Goal: Task Accomplishment & Management: Manage account settings

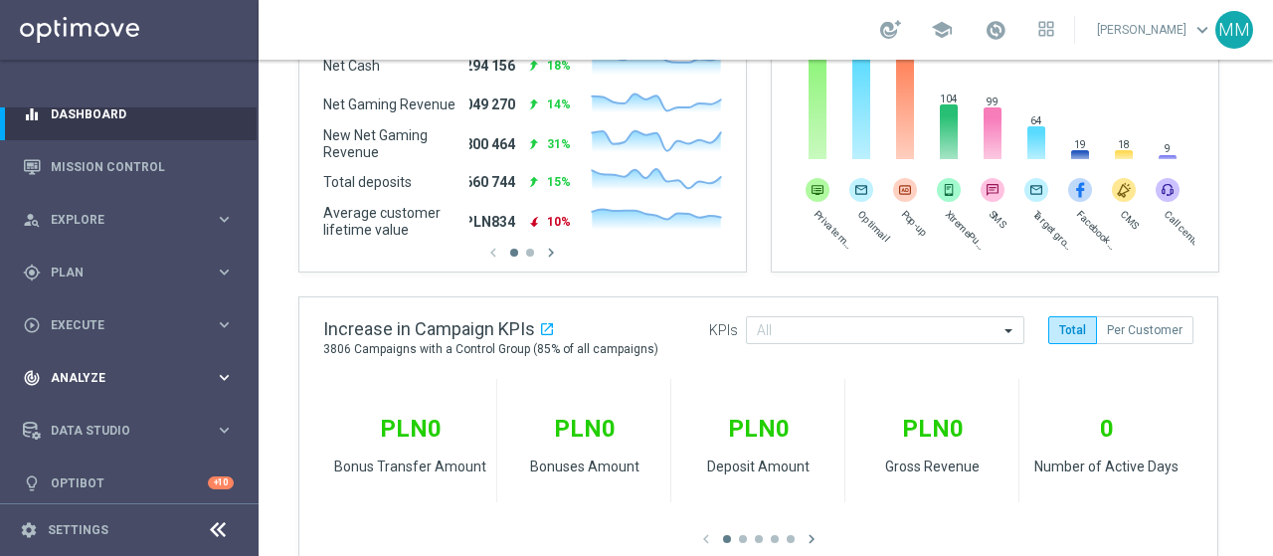
scroll to position [30, 0]
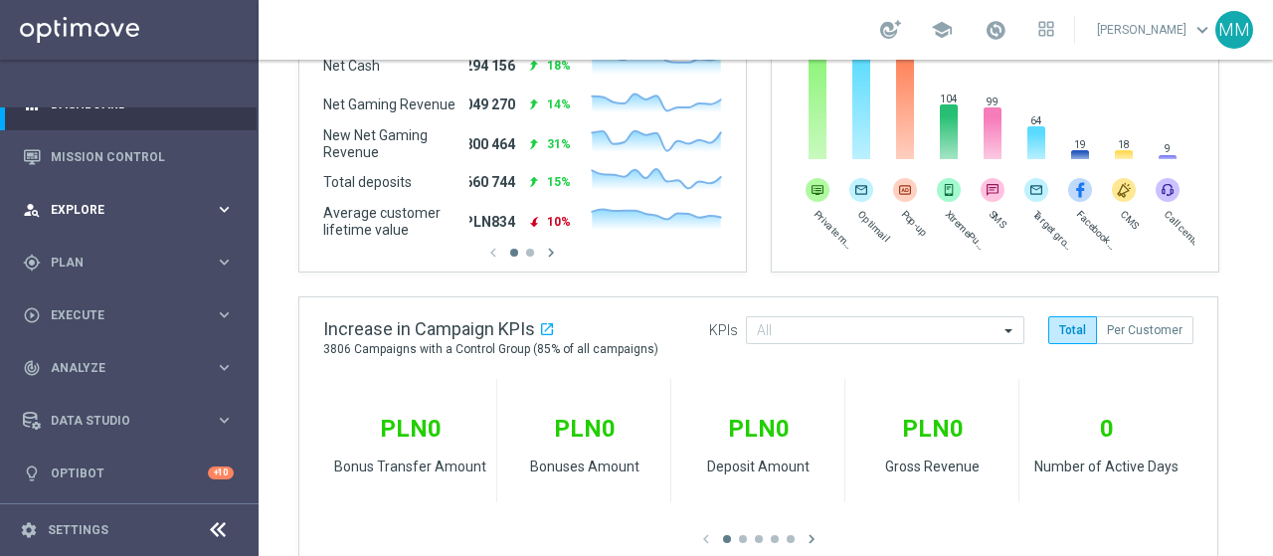
click at [215, 208] on icon "keyboard_arrow_right" at bounding box center [224, 209] width 19 height 19
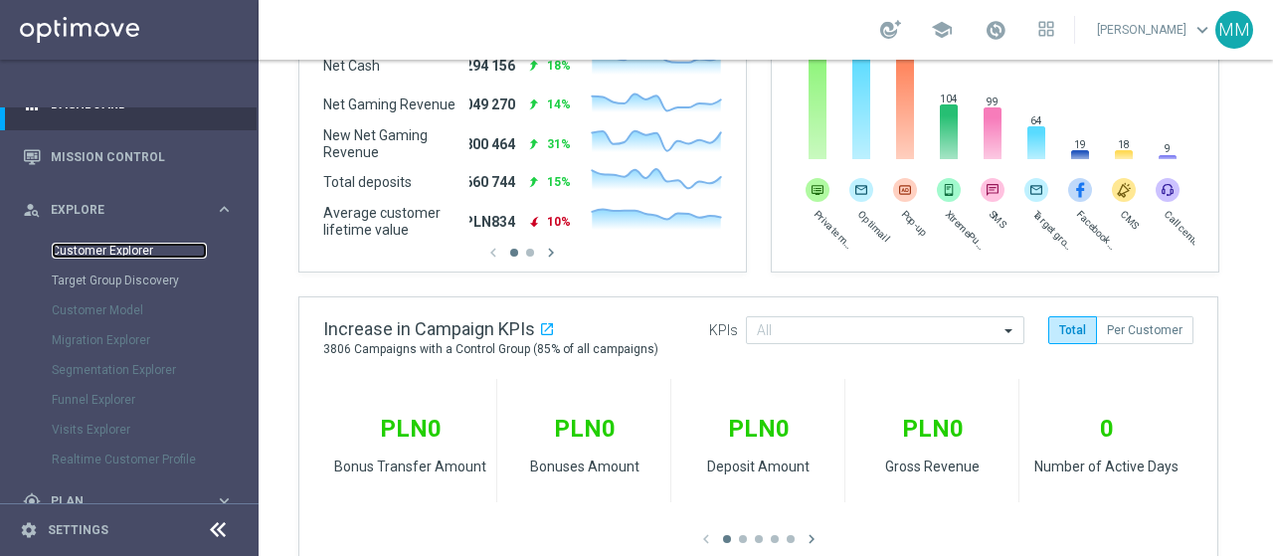
click at [121, 255] on link "Customer Explorer" at bounding box center [129, 251] width 155 height 16
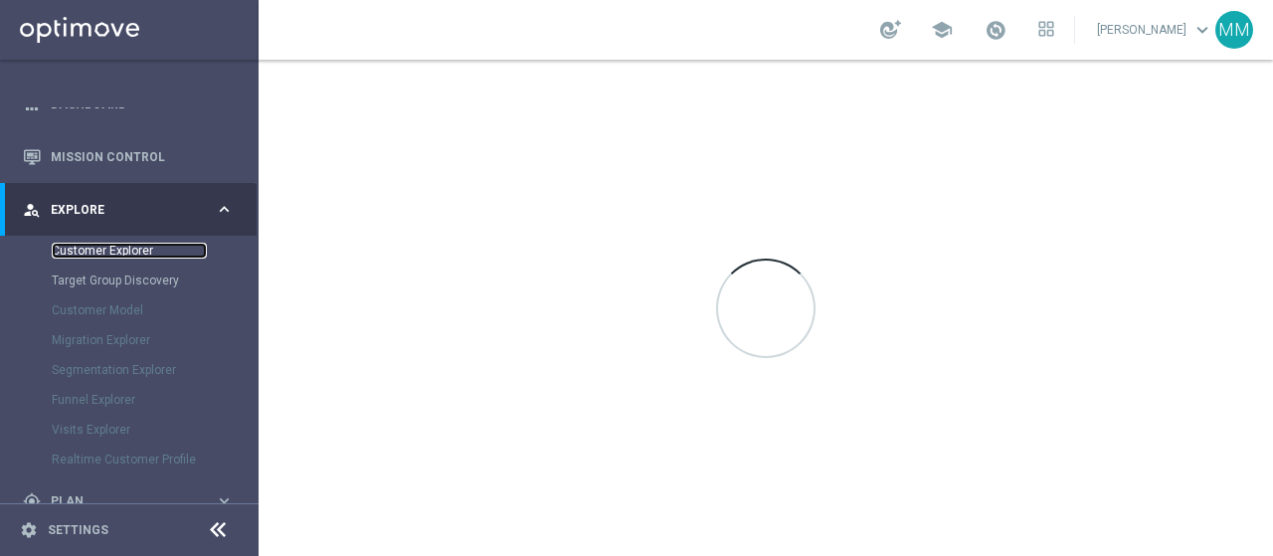
scroll to position [0, 0]
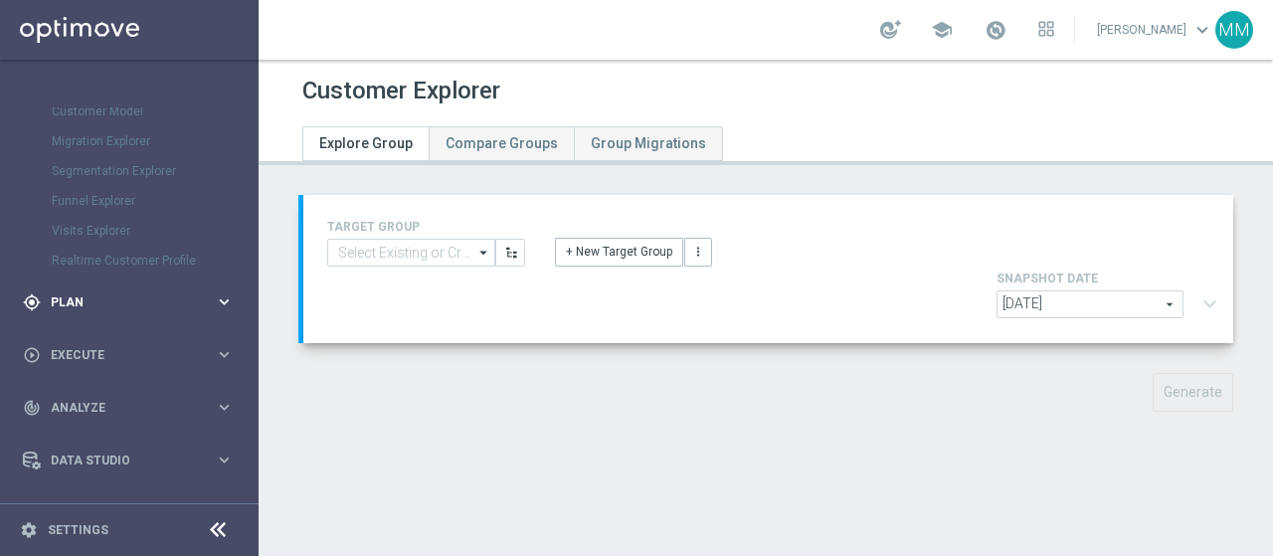
click at [90, 300] on span "Plan" at bounding box center [133, 302] width 164 height 12
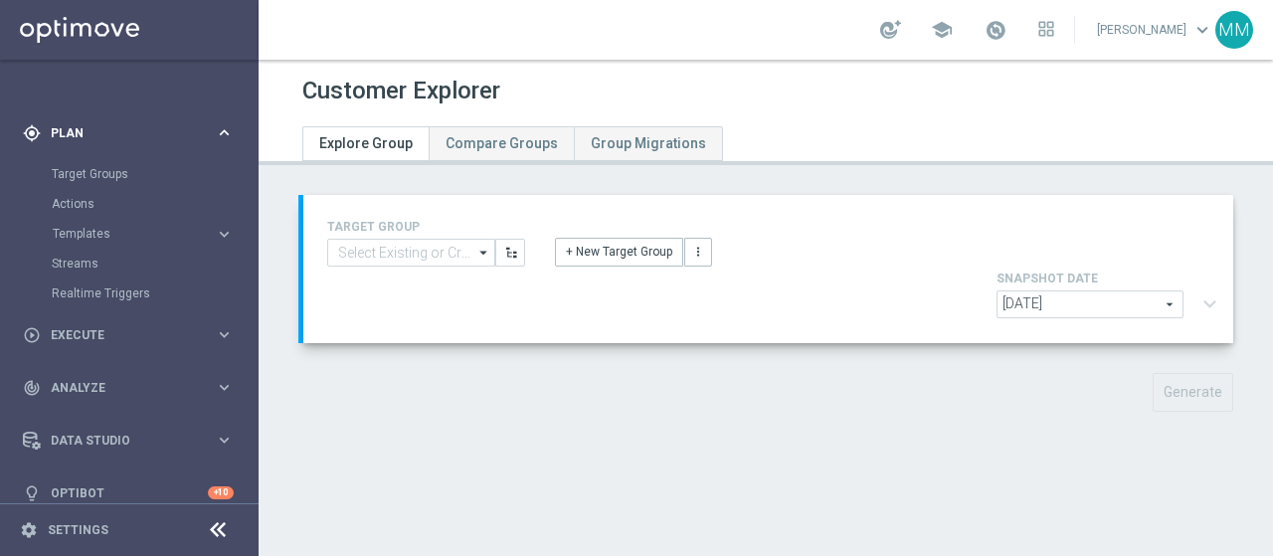
scroll to position [158, 0]
click at [131, 180] on link "Target Groups" at bounding box center [129, 175] width 155 height 16
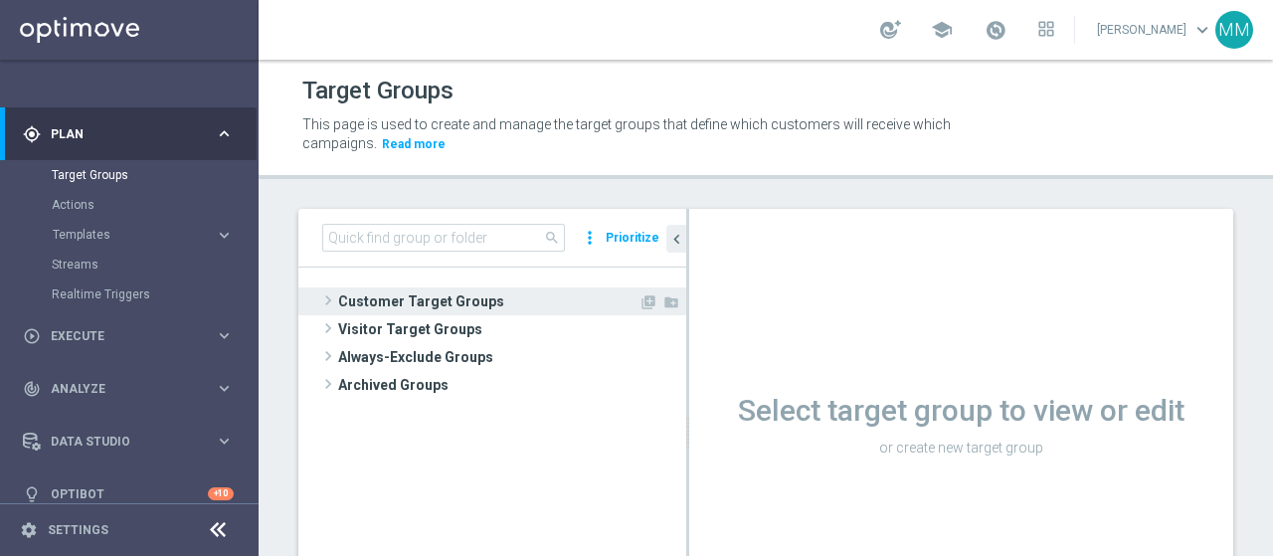
click at [398, 299] on span "Customer Target Groups" at bounding box center [488, 302] width 300 height 28
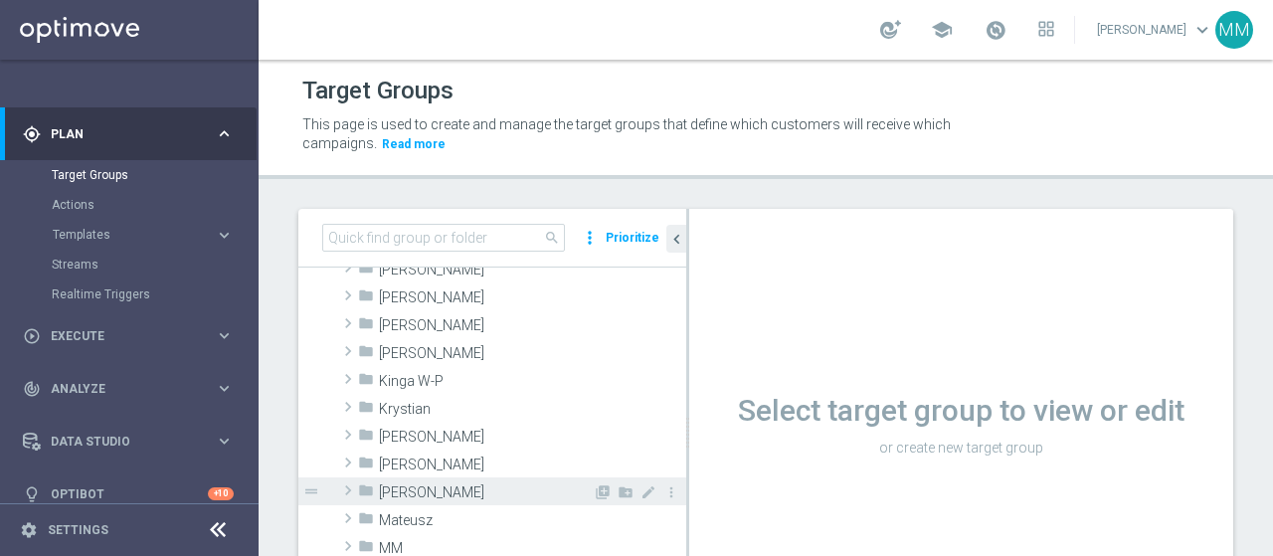
scroll to position [398, 0]
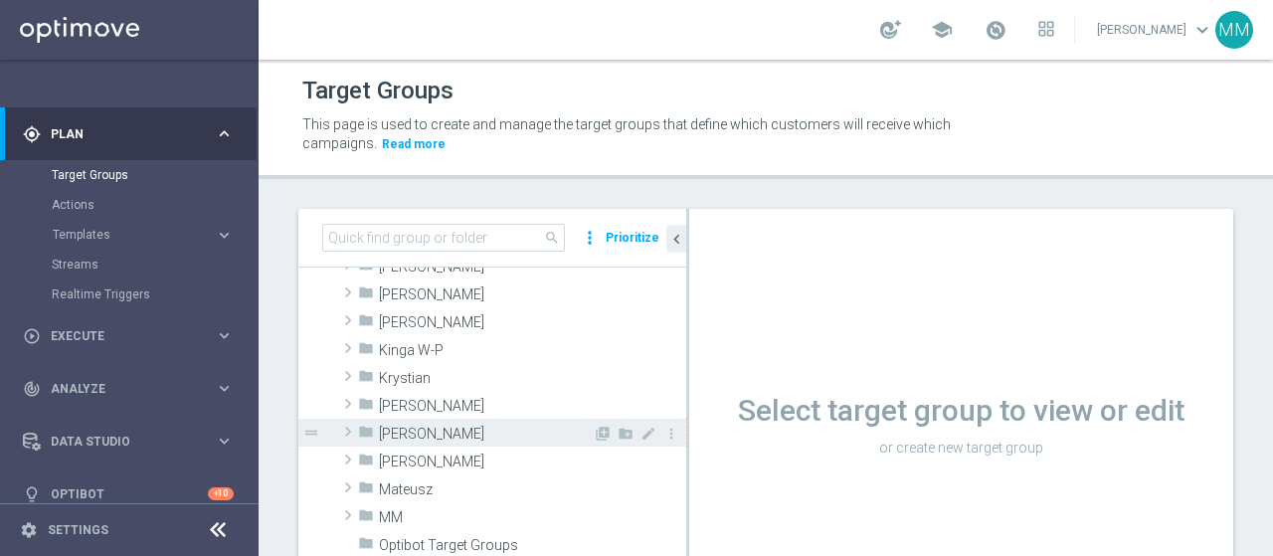
click at [412, 435] on span "[PERSON_NAME]" at bounding box center [486, 434] width 214 height 17
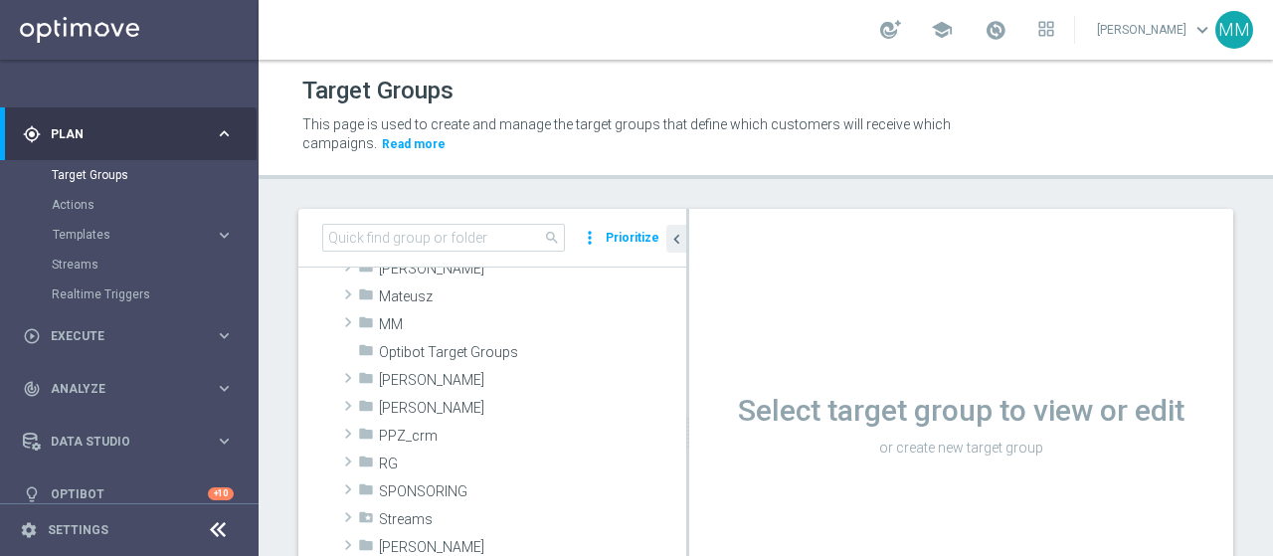
scroll to position [597, 0]
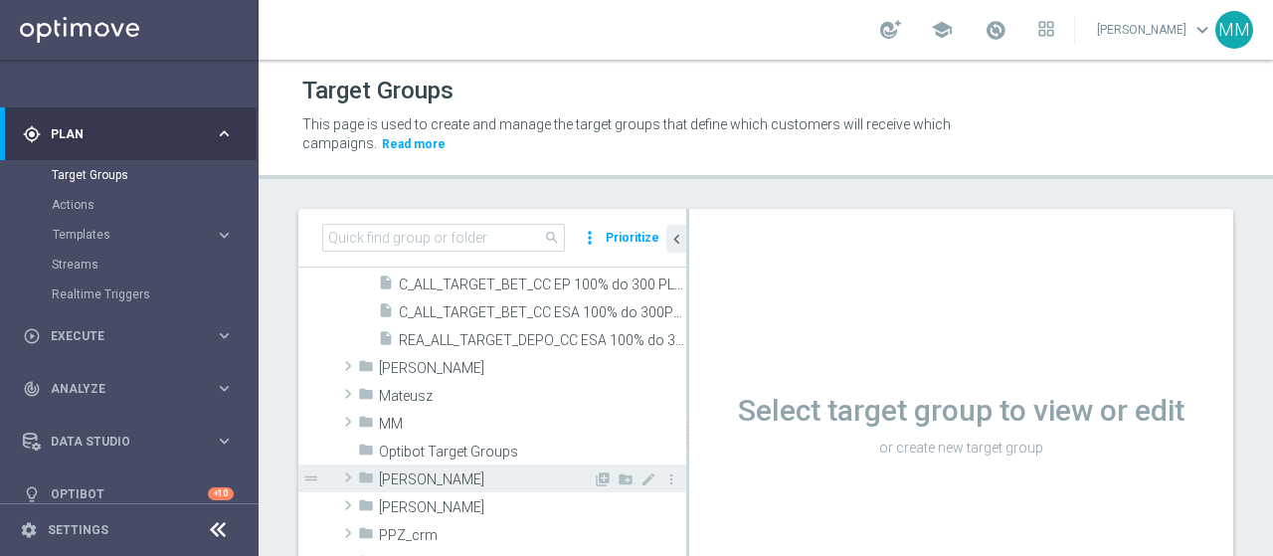
click at [450, 482] on span "[PERSON_NAME]" at bounding box center [486, 480] width 214 height 17
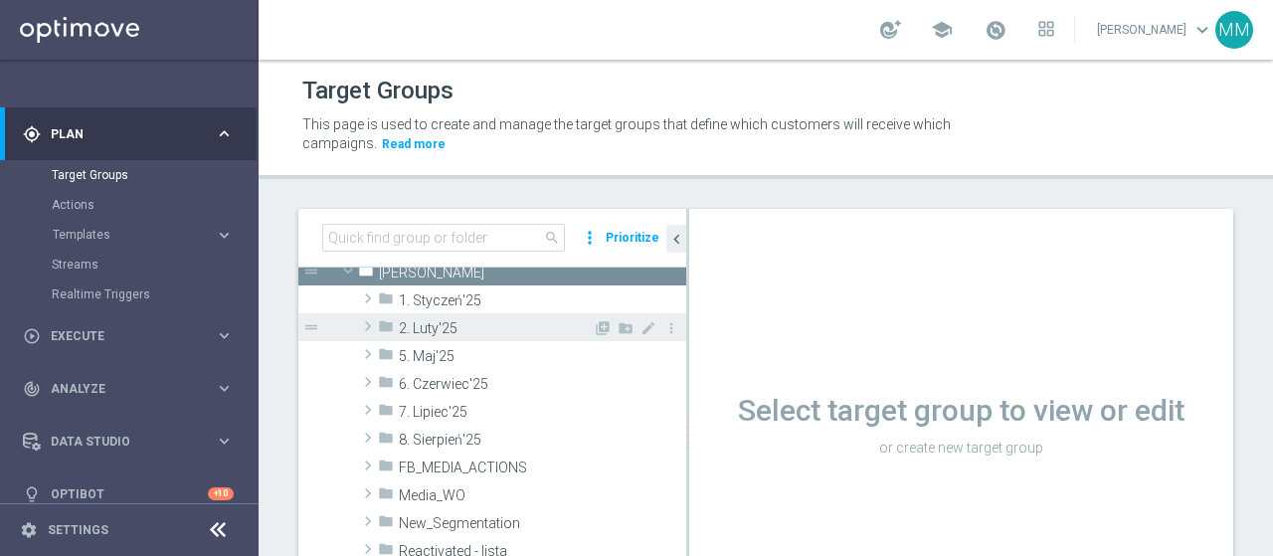
scroll to position [796, 0]
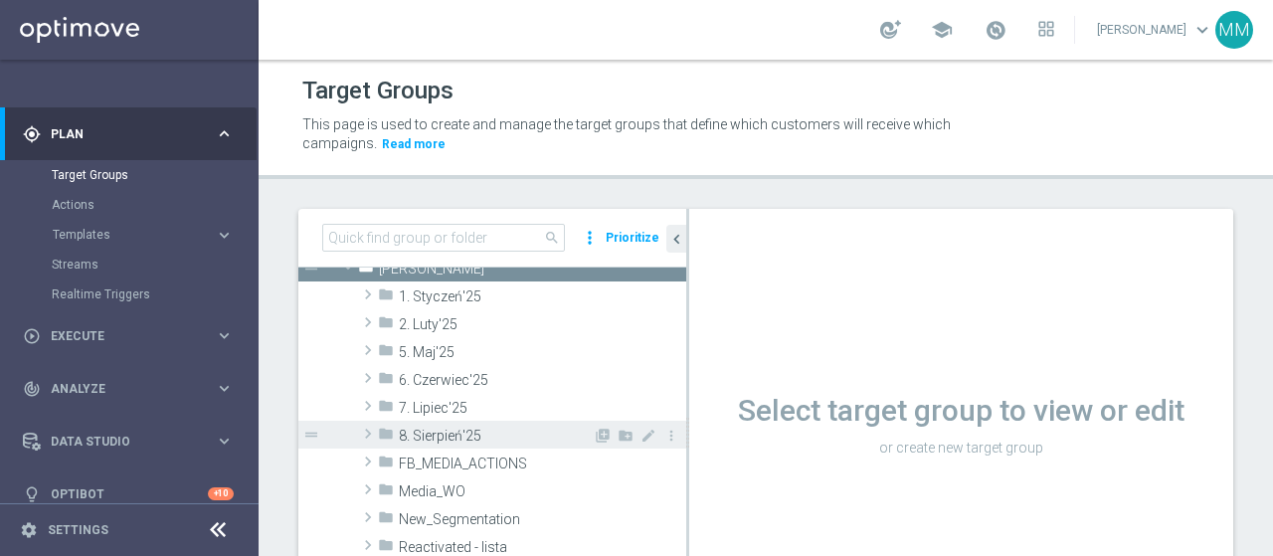
click at [474, 440] on span "8. Sierpień'25" at bounding box center [496, 436] width 194 height 17
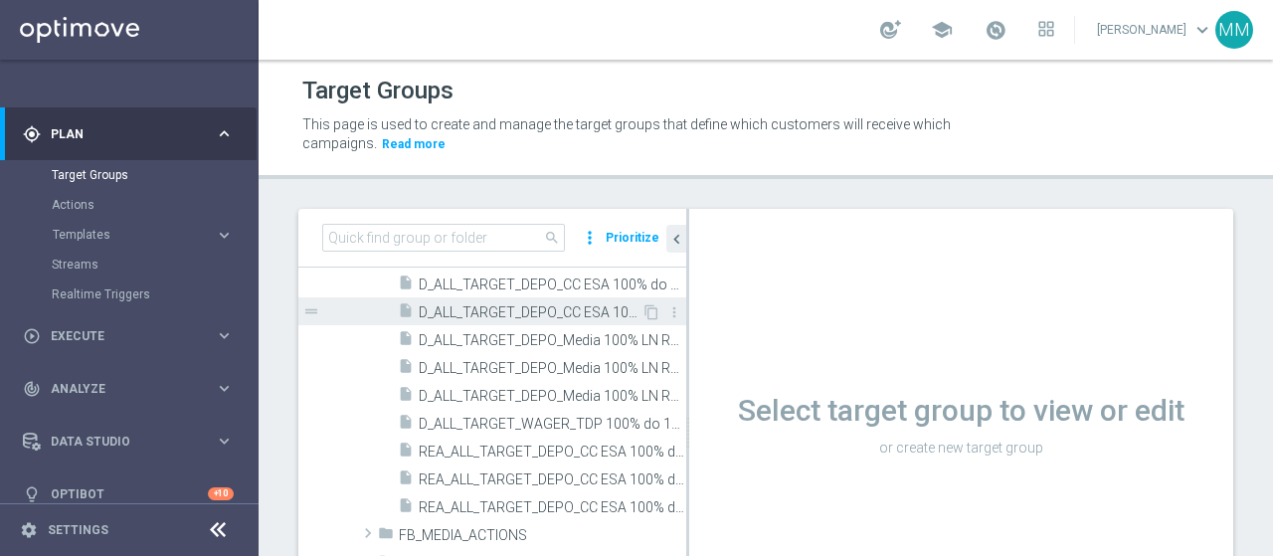
scroll to position [1293, 0]
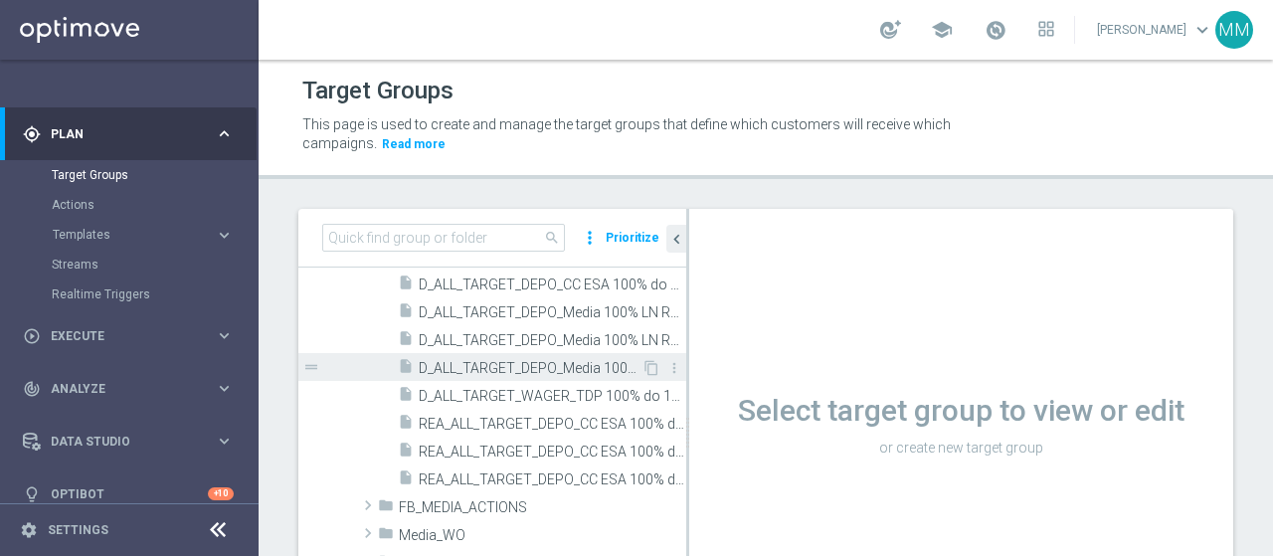
click at [540, 363] on span "D_ALL_TARGET_DEPO_Media 100% LN RVM 2_010825" at bounding box center [530, 368] width 223 height 17
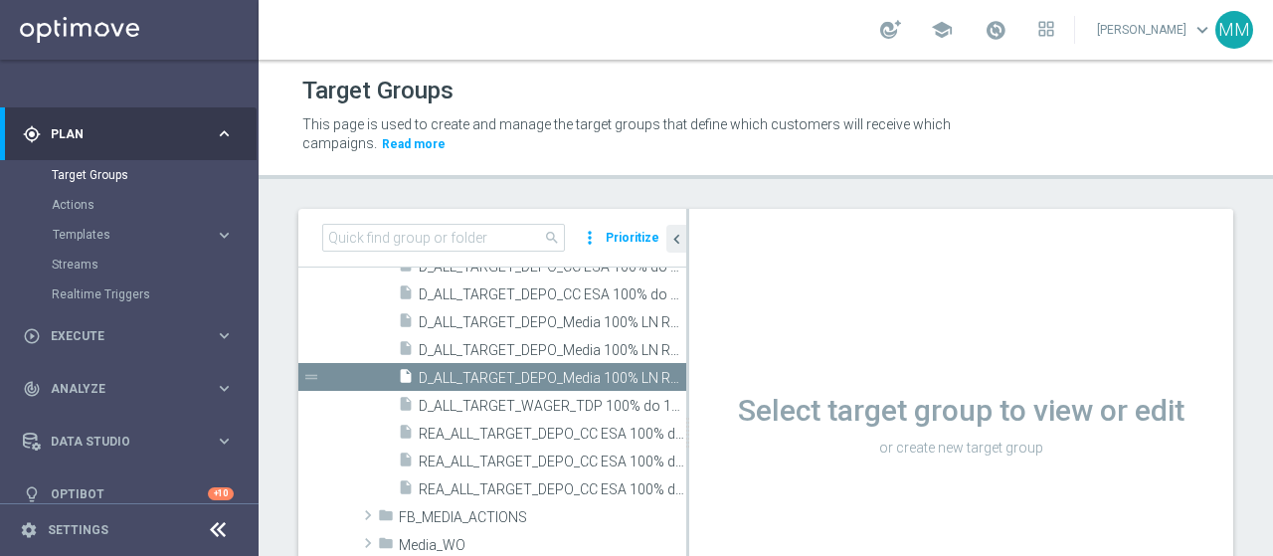
scroll to position [1125, 0]
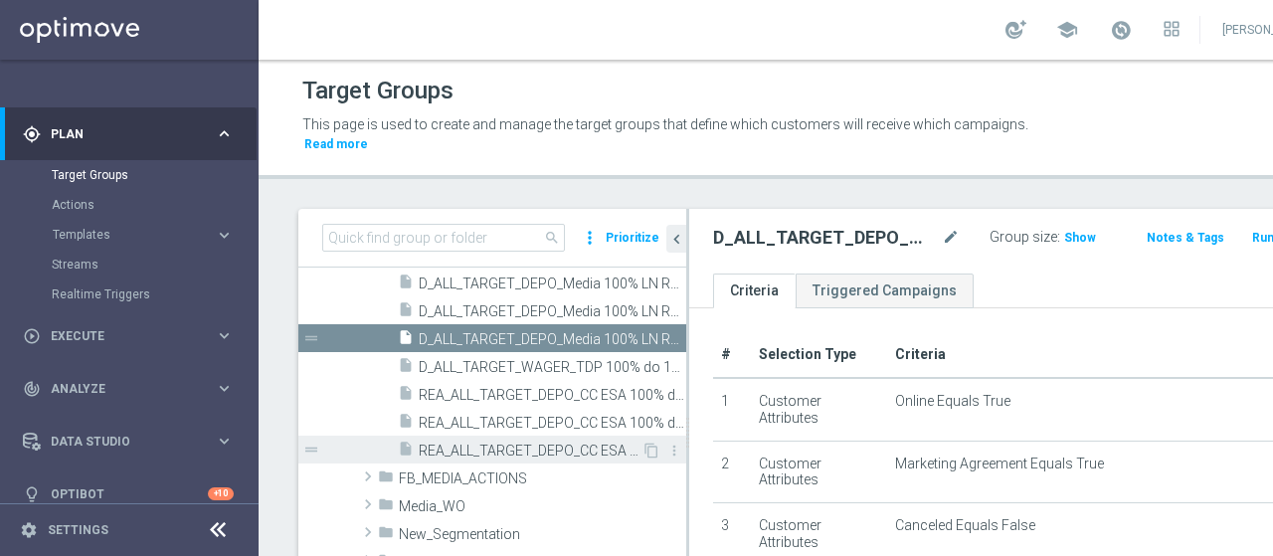
scroll to position [1324, 0]
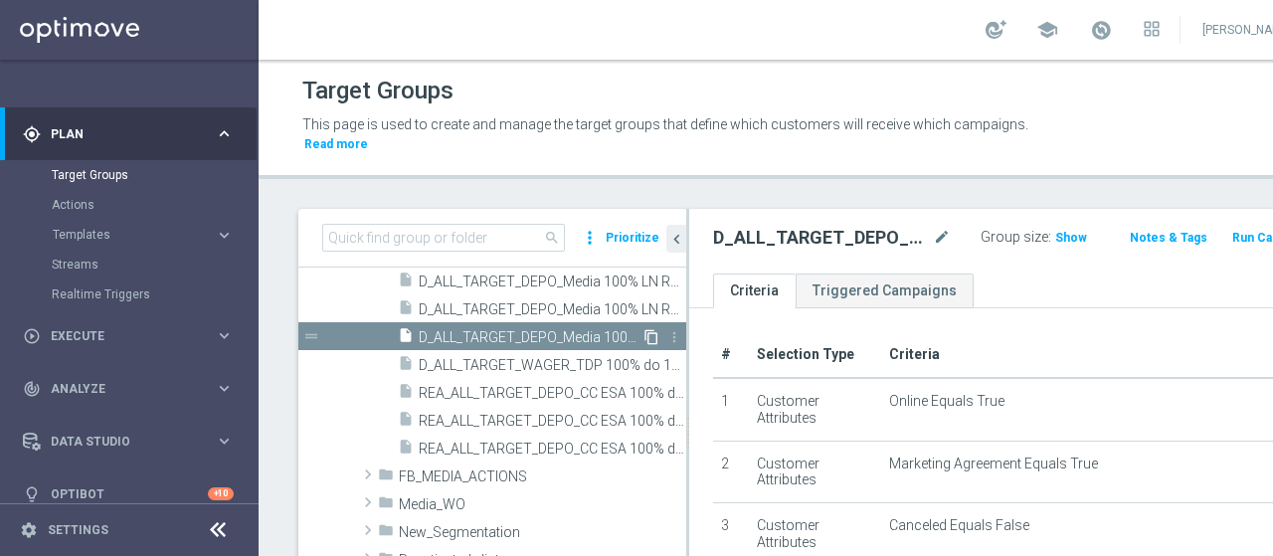
click at [644, 334] on icon "content_copy" at bounding box center [652, 337] width 16 height 16
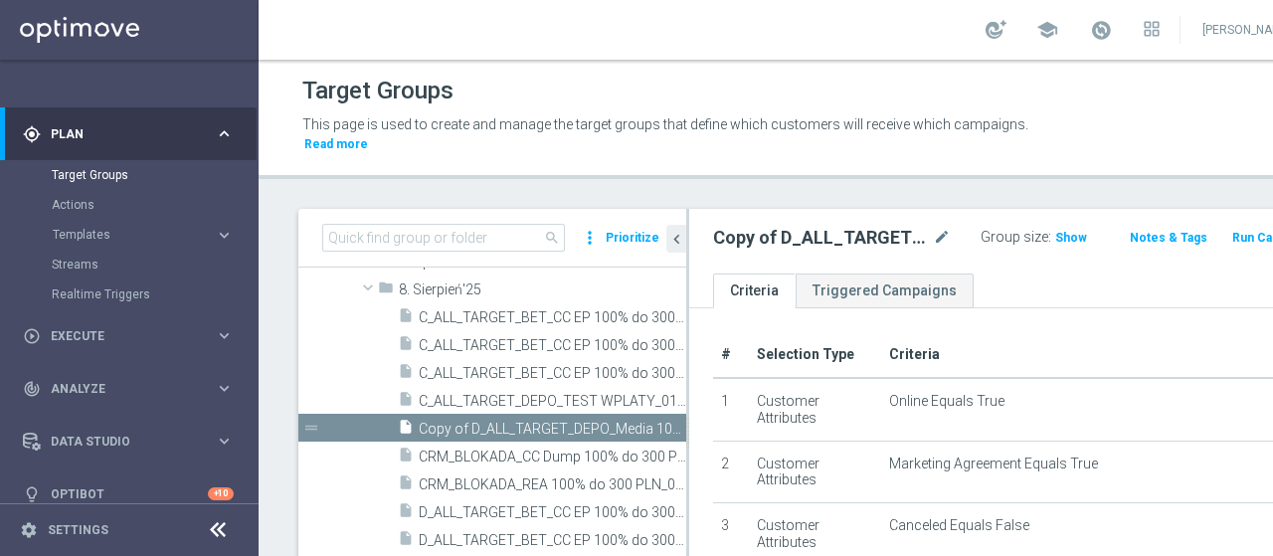
scroll to position [914, 0]
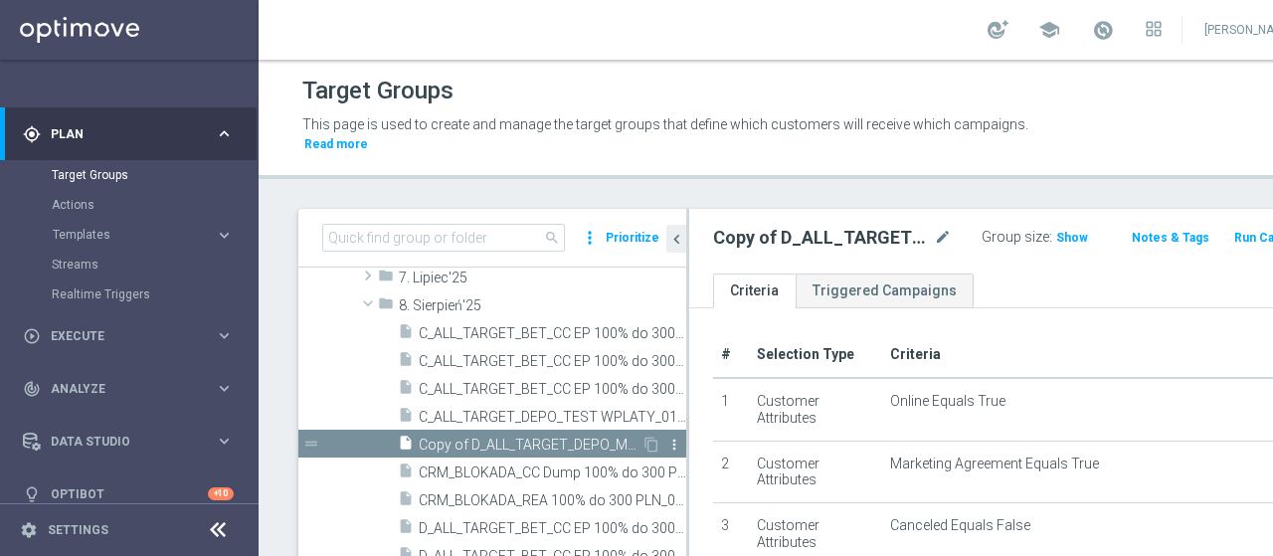
click at [667, 442] on icon "more_vert" at bounding box center [675, 445] width 16 height 16
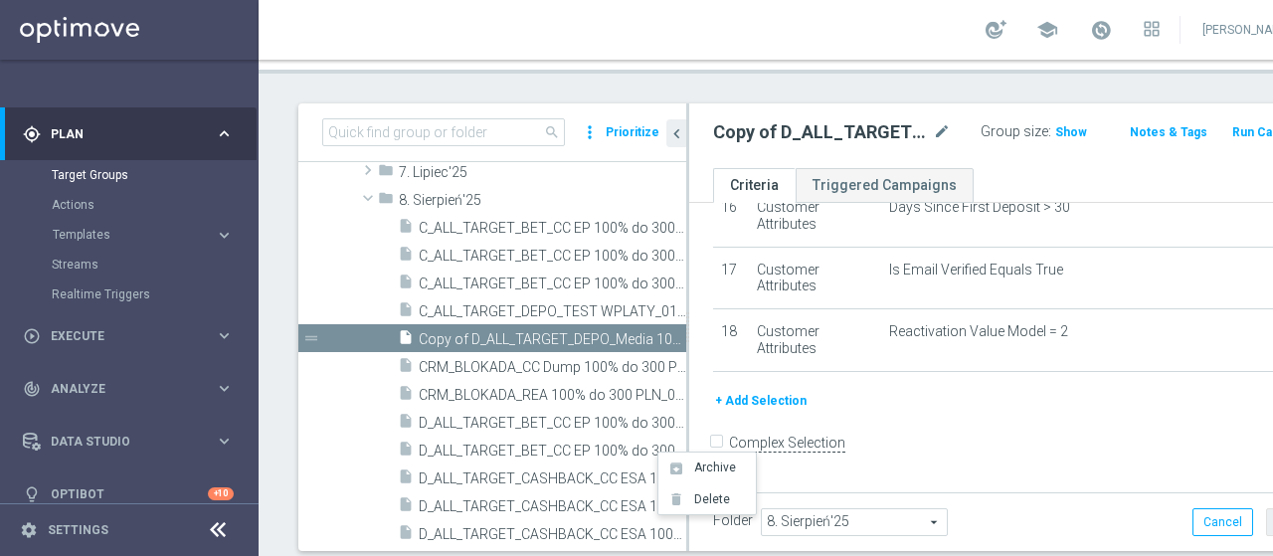
scroll to position [167, 0]
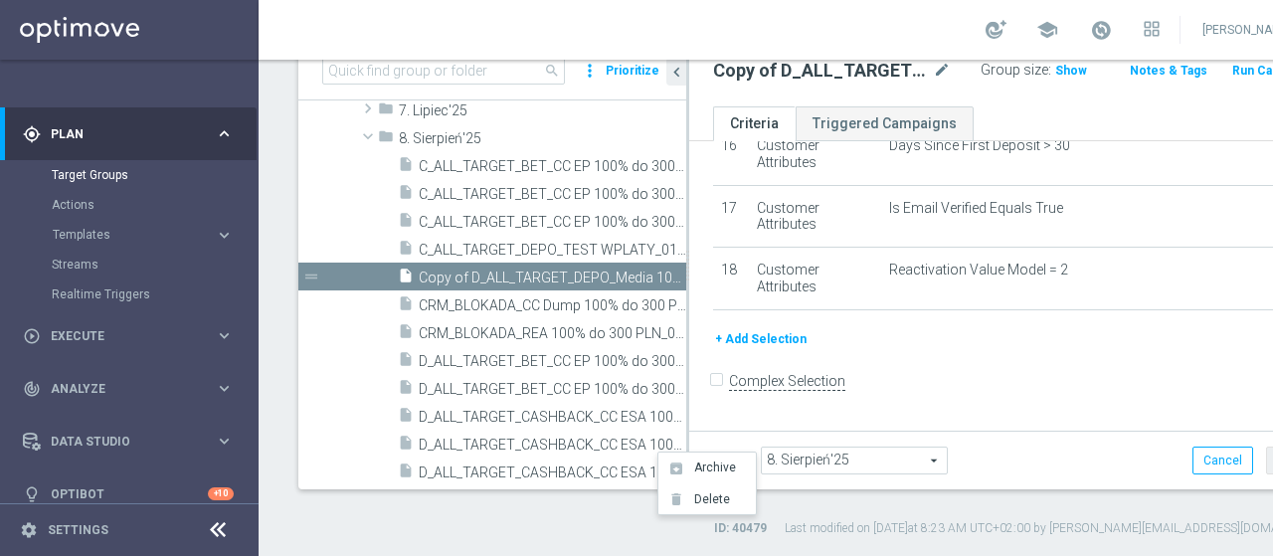
click at [863, 462] on span "8. Sierpień'25" at bounding box center [854, 461] width 185 height 26
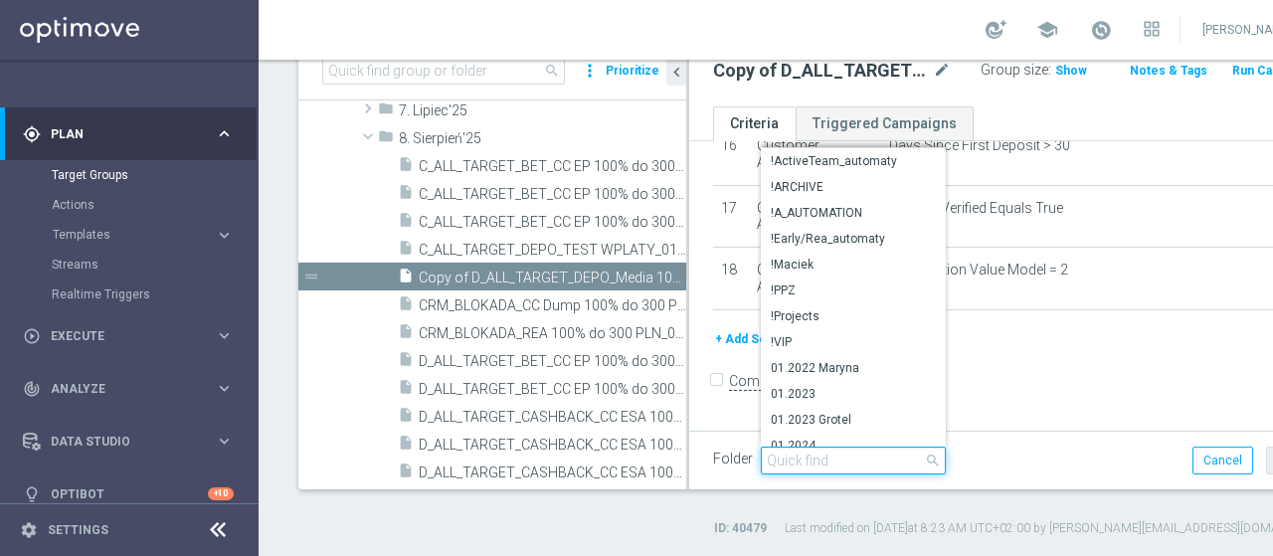
click at [851, 462] on input "search" at bounding box center [853, 461] width 185 height 28
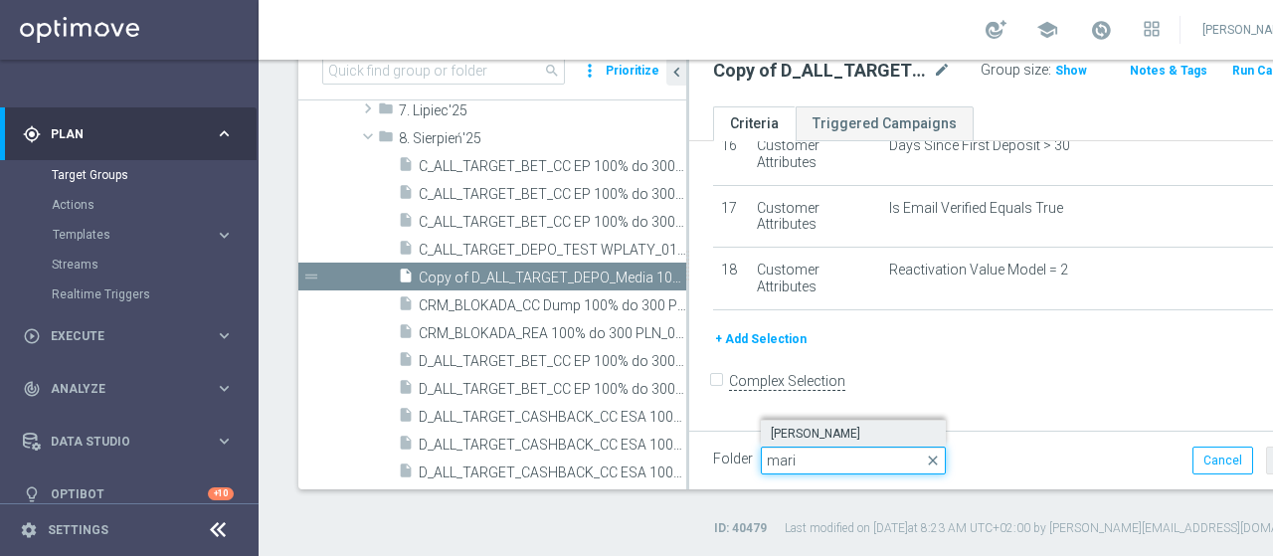
type input "mari"
click at [840, 437] on span "[PERSON_NAME]" at bounding box center [853, 434] width 165 height 16
type input "[PERSON_NAME]"
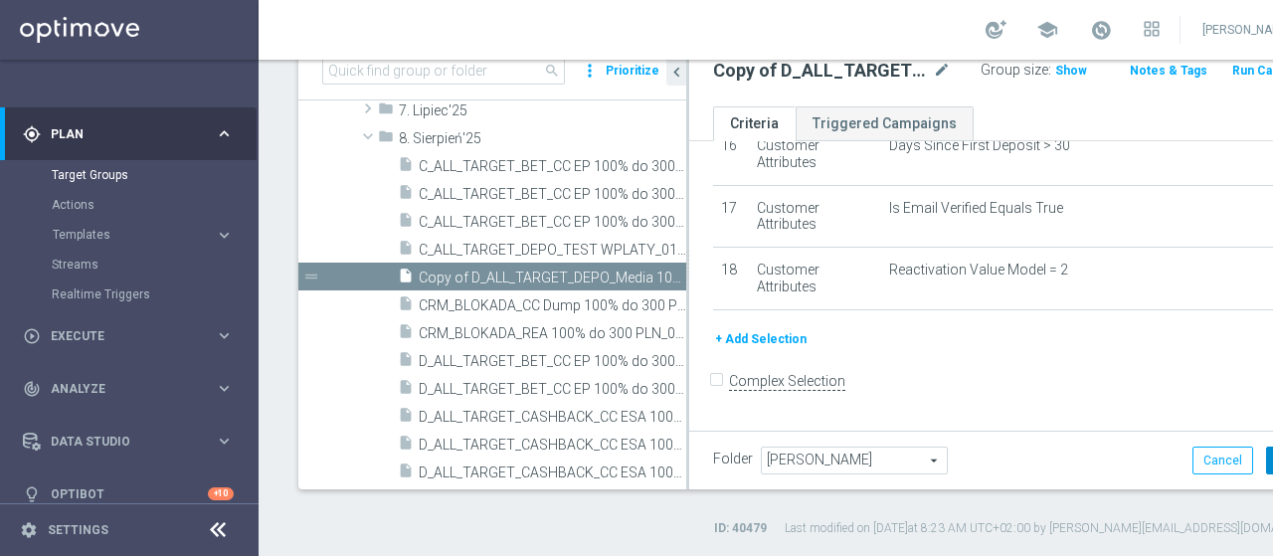
click at [1266, 459] on button "Save" at bounding box center [1290, 461] width 49 height 28
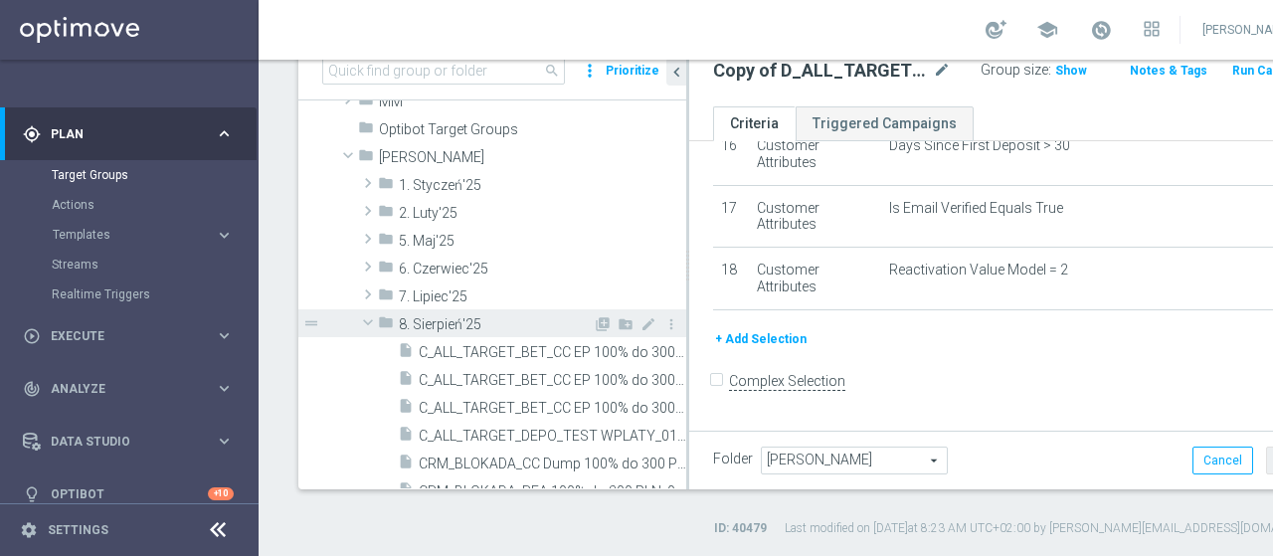
scroll to position [799, 0]
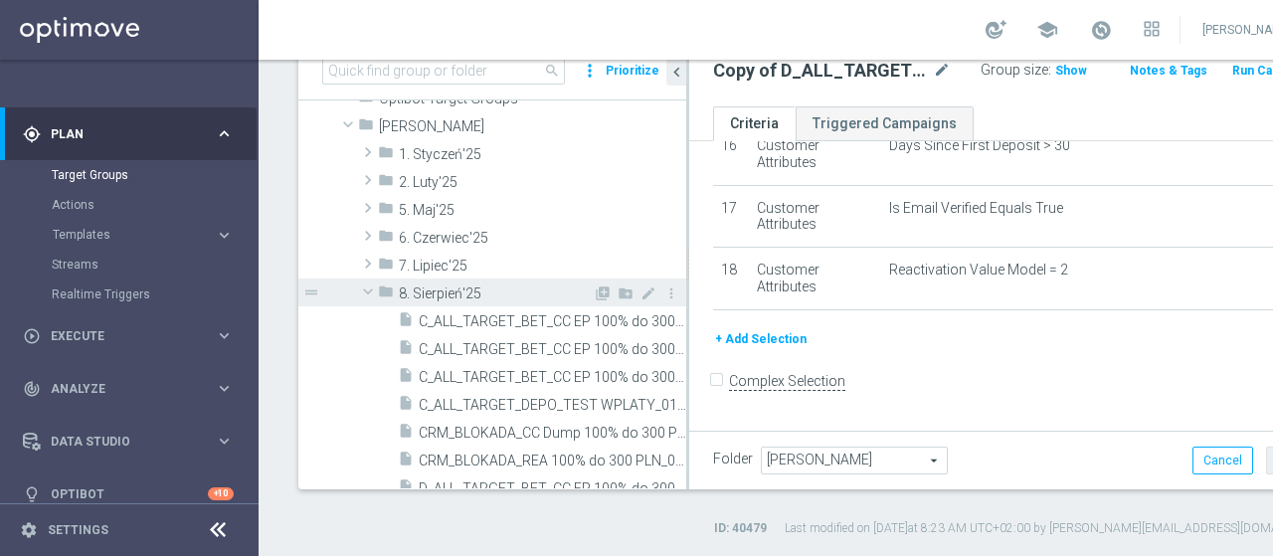
click at [462, 286] on span "8. Sierpień'25" at bounding box center [496, 294] width 194 height 17
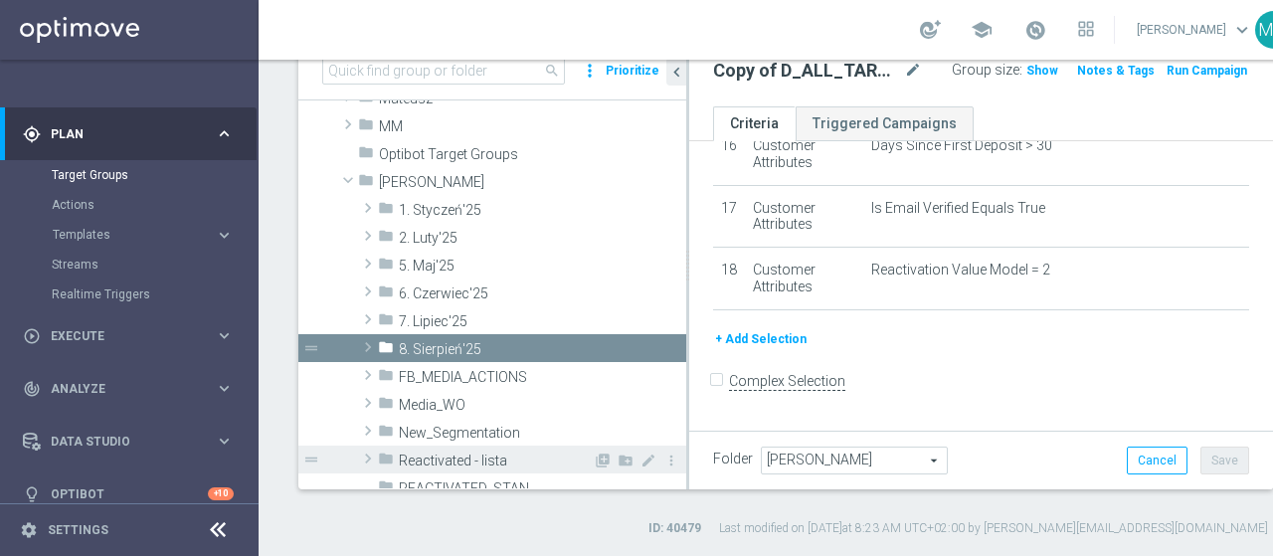
scroll to position [699, 0]
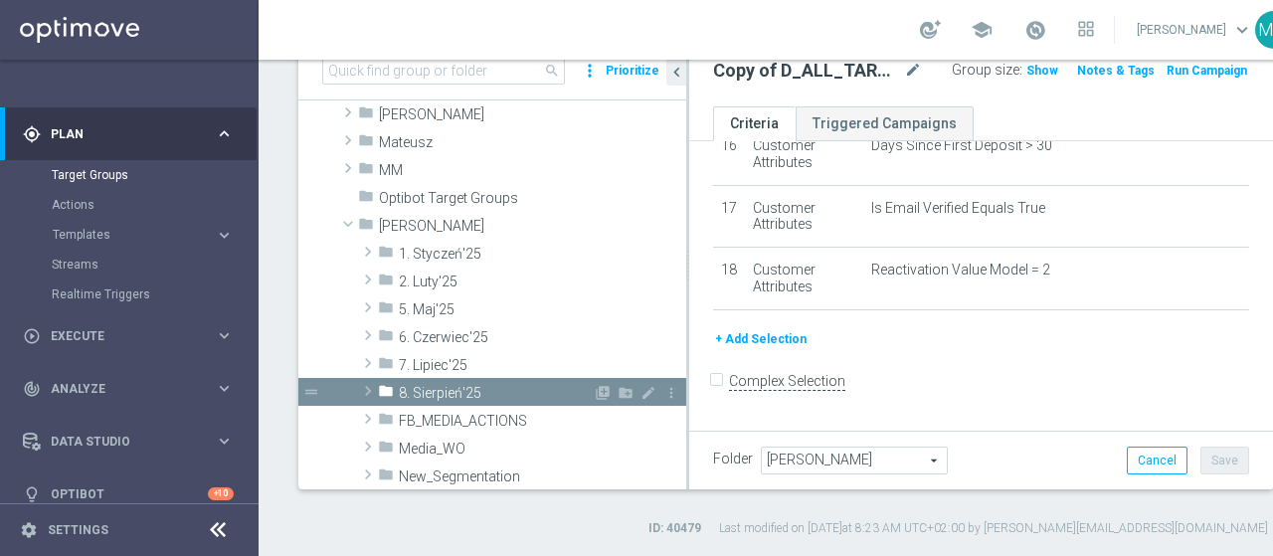
click at [438, 385] on span "8. Sierpień'25" at bounding box center [496, 393] width 194 height 17
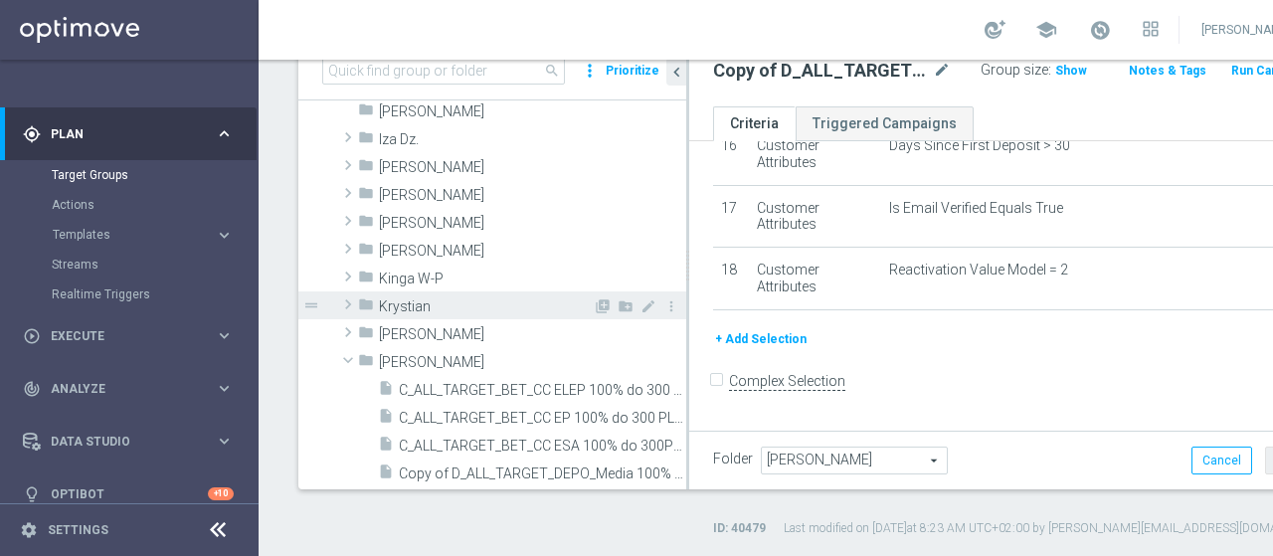
scroll to position [301, 0]
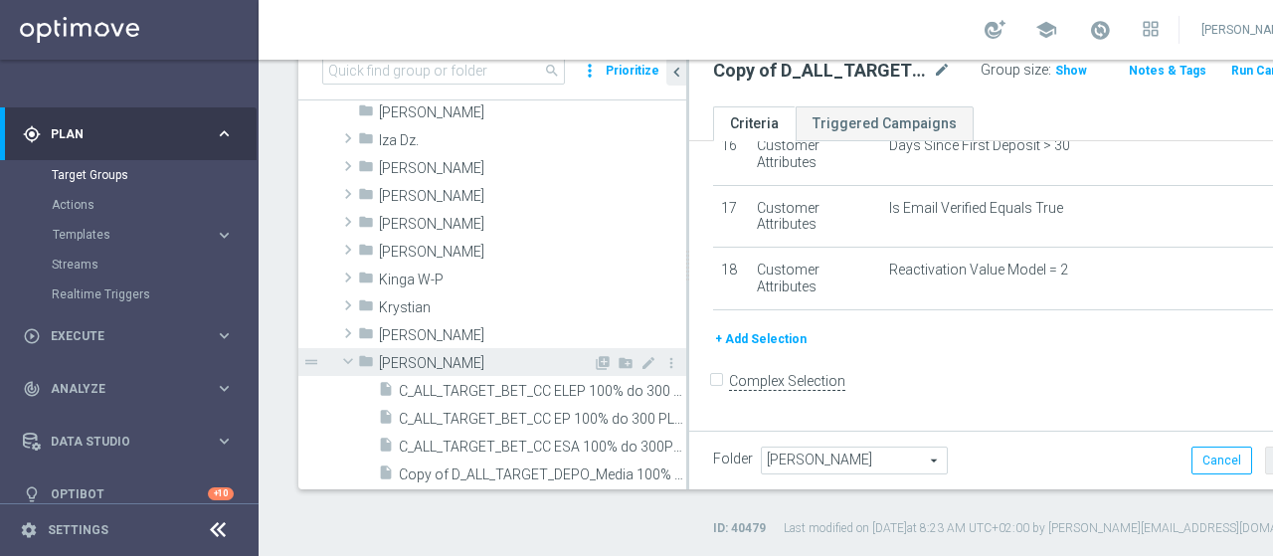
click at [412, 358] on span "[PERSON_NAME]" at bounding box center [486, 363] width 214 height 17
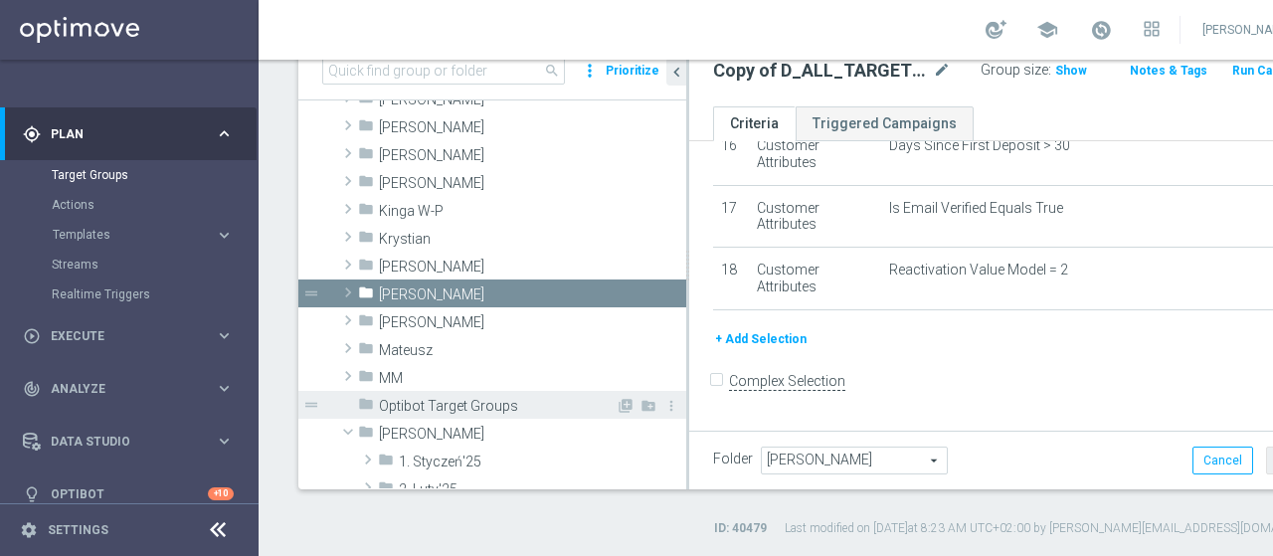
scroll to position [401, 0]
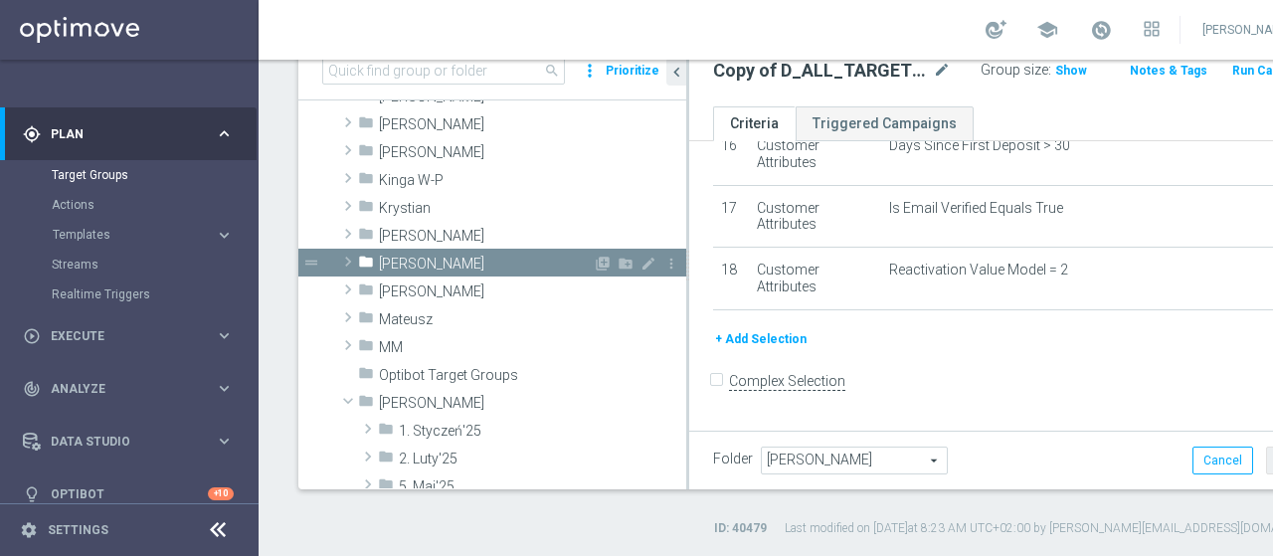
click at [440, 267] on span "[PERSON_NAME]" at bounding box center [486, 264] width 214 height 17
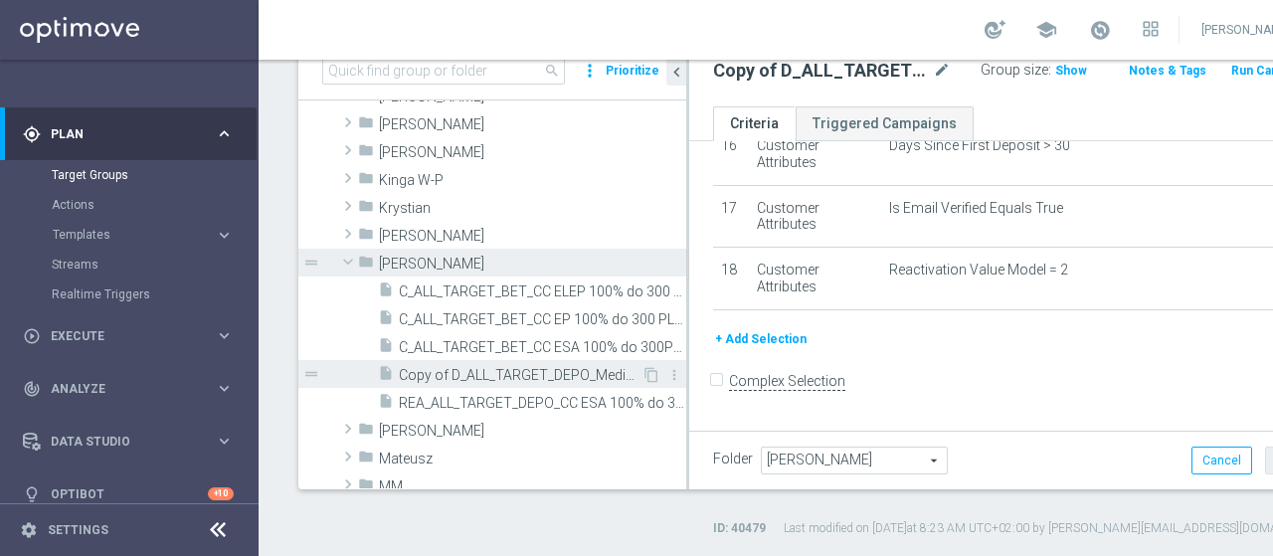
click at [513, 377] on span "Copy of D_ALL_TARGET_DEPO_Media 100% LN RVM 2_010825" at bounding box center [520, 375] width 243 height 17
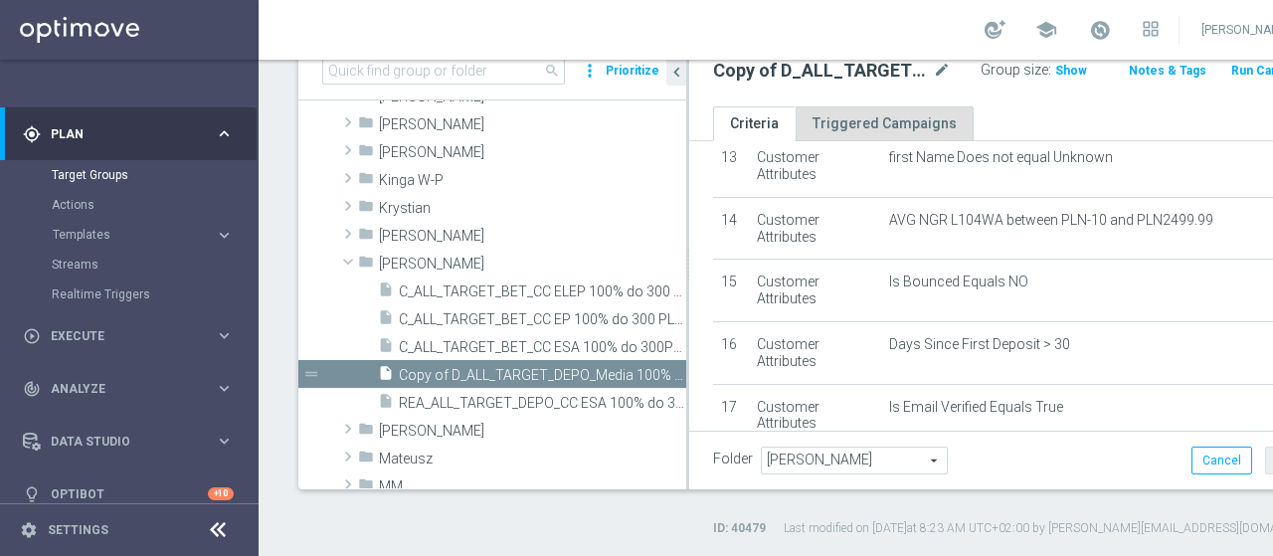
scroll to position [0, 0]
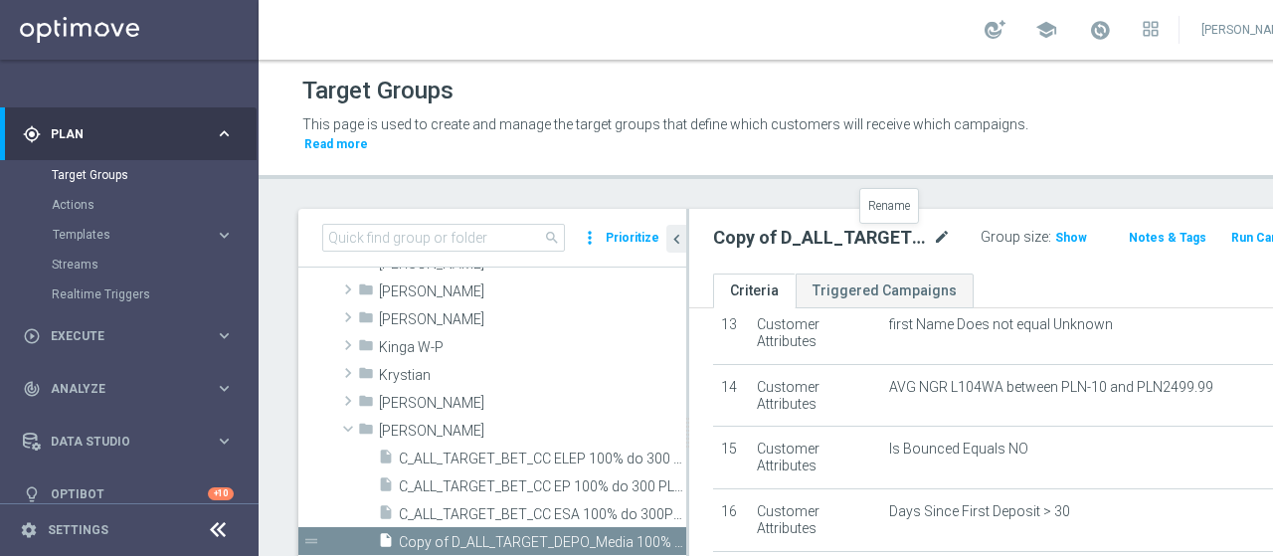
click at [933, 233] on icon "mode_edit" at bounding box center [942, 238] width 18 height 24
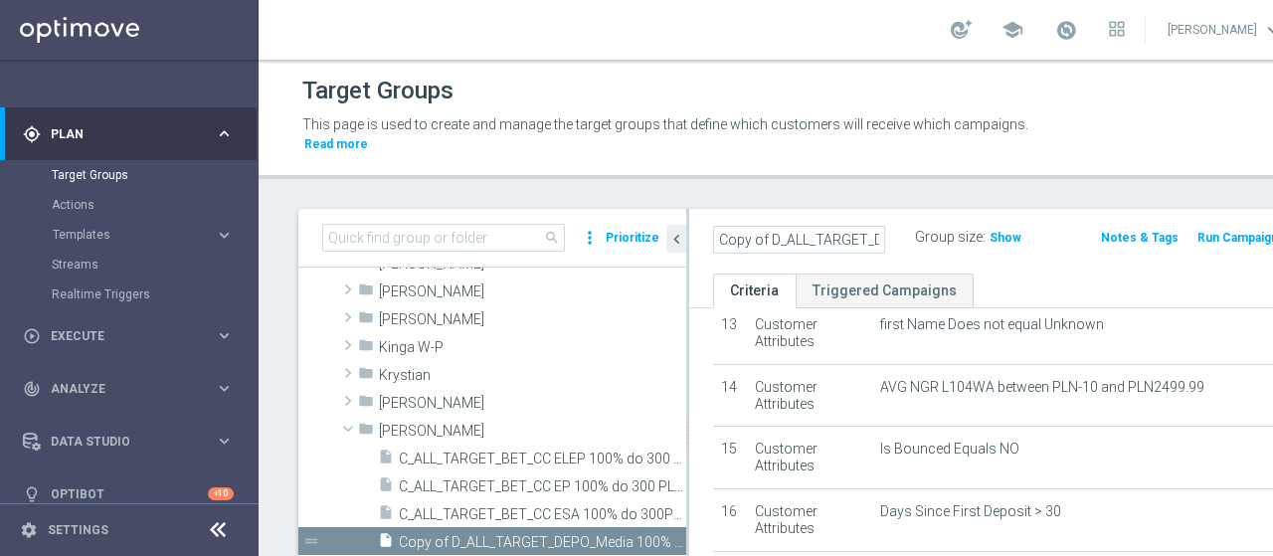
scroll to position [0, 279]
click at [757, 243] on input "Copy of D_ALL_TARGET_DEPO_Media 100% LN RVM 2_010825" at bounding box center [799, 240] width 172 height 28
click at [784, 242] on input "D_ALL_TARGET_DEPO 100% LN RVM 2_110825" at bounding box center [799, 240] width 172 height 28
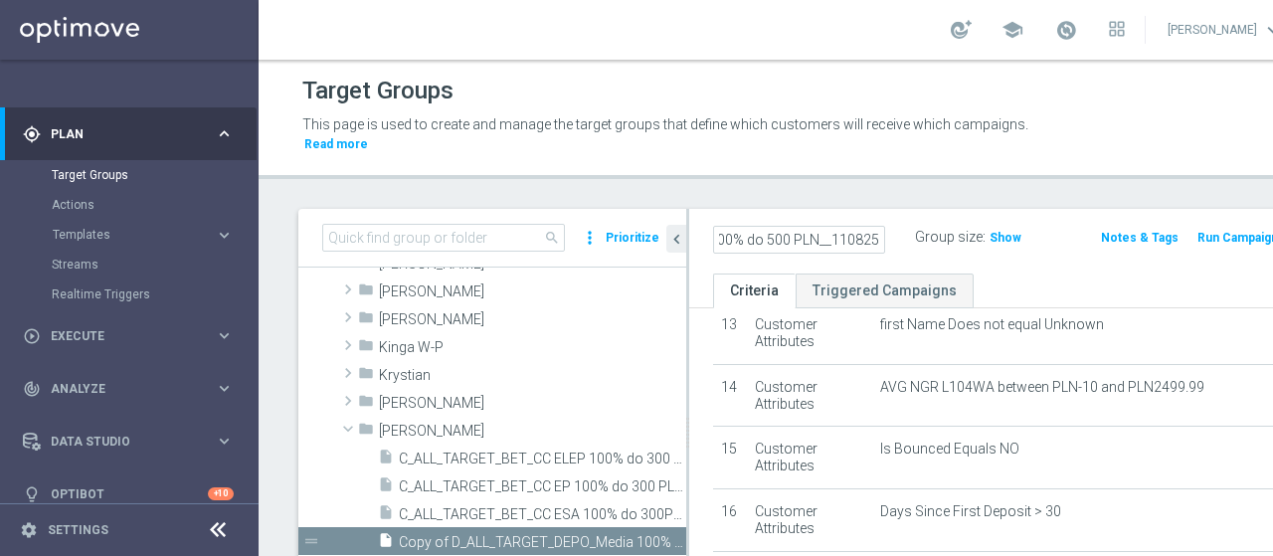
click at [804, 240] on input "D_ALL_TARGET_DEPO 100% do 500 PLN__110825" at bounding box center [799, 240] width 172 height 28
click at [820, 236] on input "D_ALL_TARGET_DEPO 100% do 500 PLN_110825" at bounding box center [799, 240] width 172 height 28
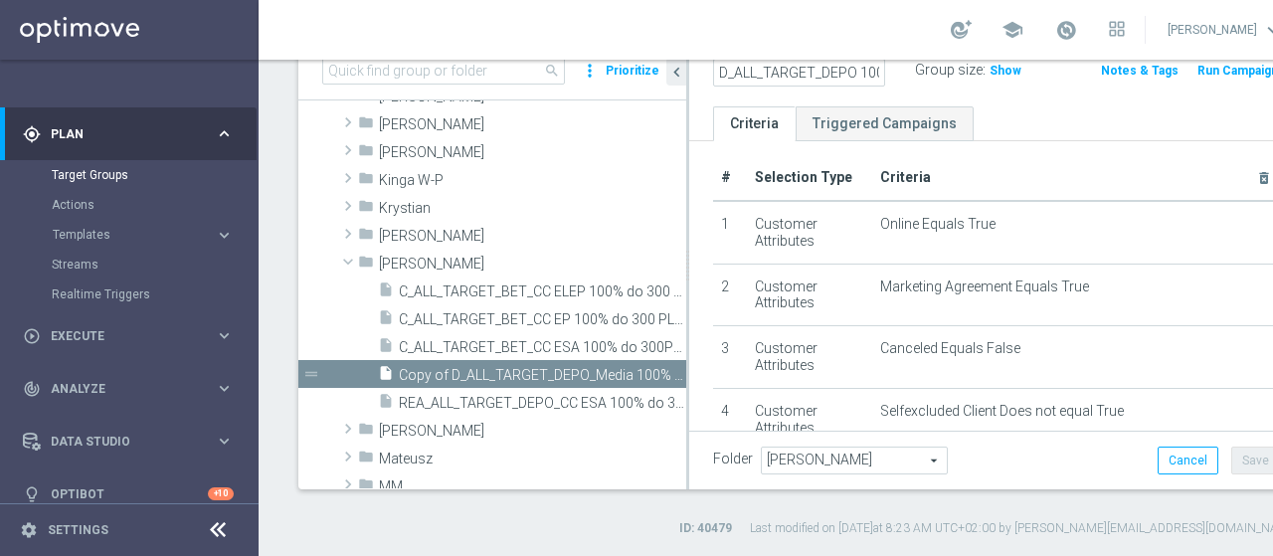
scroll to position [0, 0]
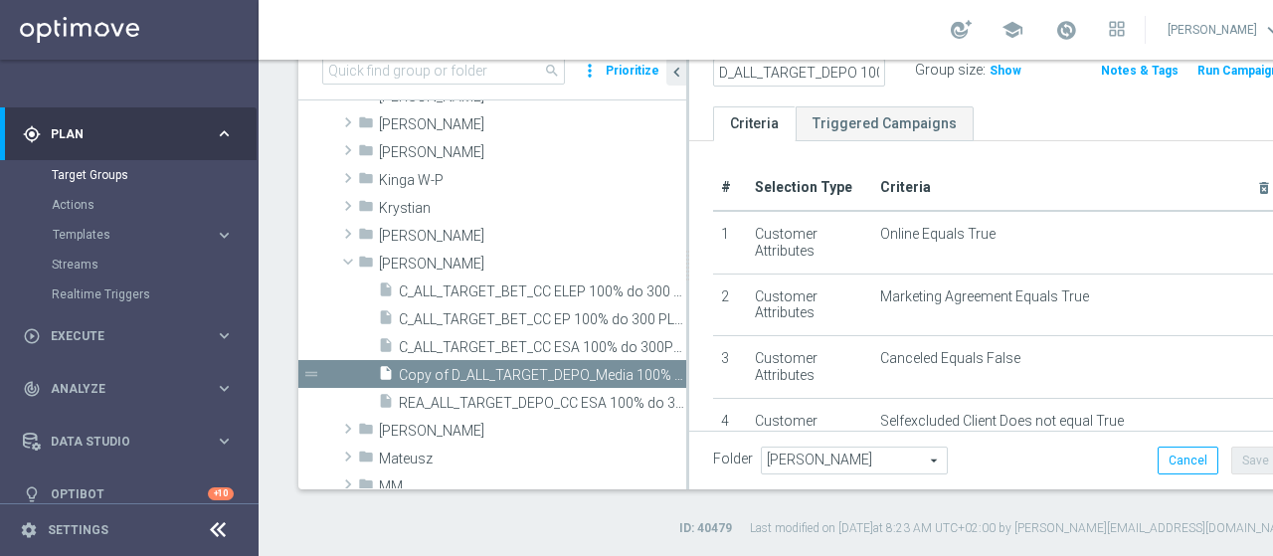
type input "D_ALL_TARGET_DEPO 100% do 500 PLN_110825"
click at [1013, 91] on div "D_ALL_TARGET_DEPO 100% do 500 PLN_110825 Group size : Show Notes & Tags Run Cam…" at bounding box center [996, 74] width 615 height 65
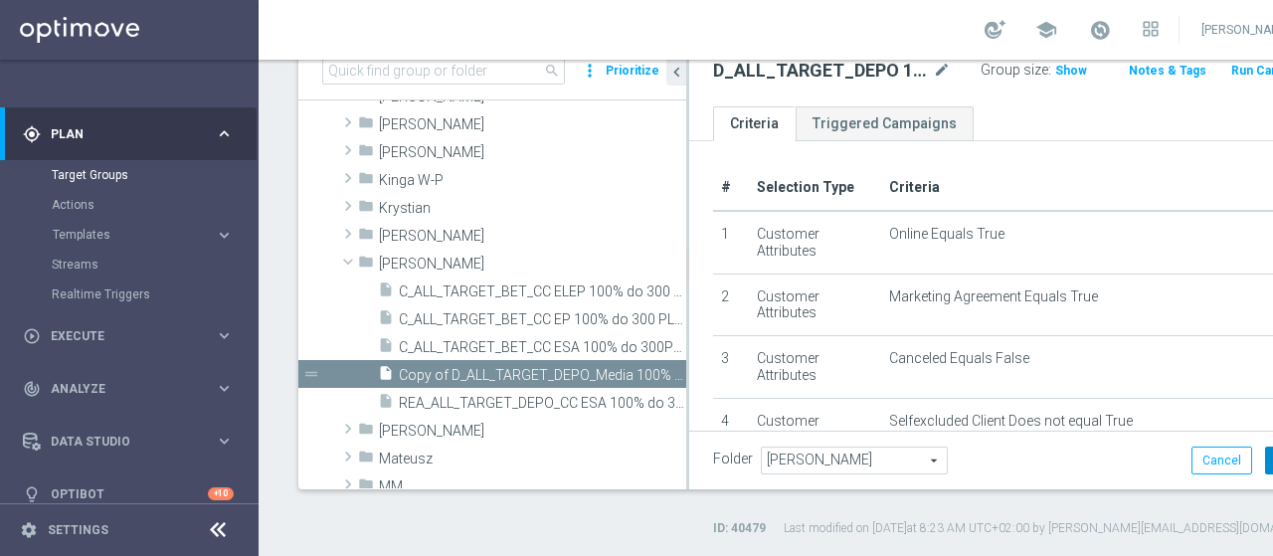
click at [1265, 468] on button "Save" at bounding box center [1289, 461] width 49 height 28
